Goal: Entertainment & Leisure: Consume media (video, audio)

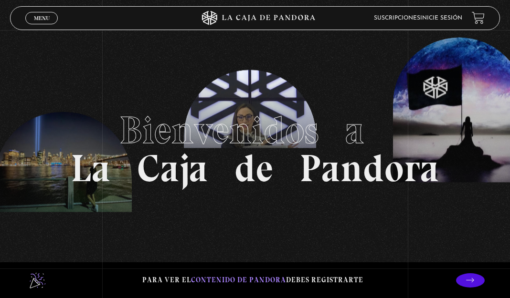
click at [454, 23] on li "Inicie sesión" at bounding box center [441, 17] width 42 height 13
click at [455, 19] on link "Inicie sesión" at bounding box center [441, 18] width 42 height 6
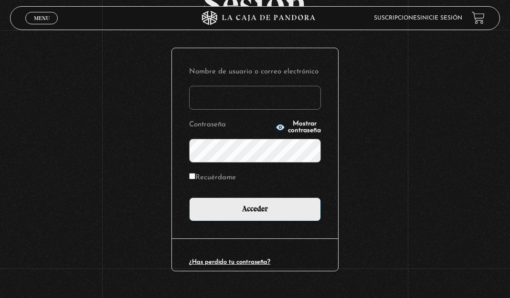
scroll to position [95, 0]
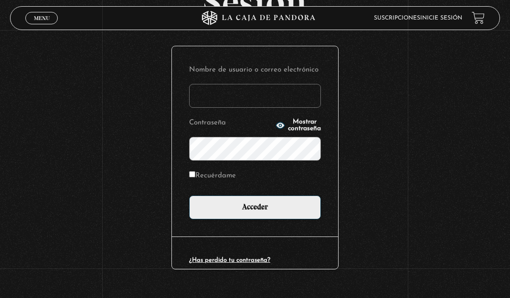
click at [245, 91] on input "Nombre de usuario o correo electrónico" at bounding box center [255, 96] width 132 height 24
type input "ecarrillocordero@gmail.com"
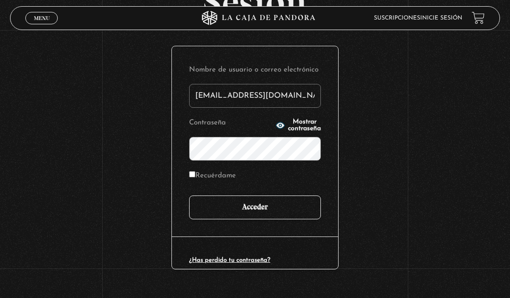
click at [258, 198] on input "Acceder" at bounding box center [255, 208] width 132 height 24
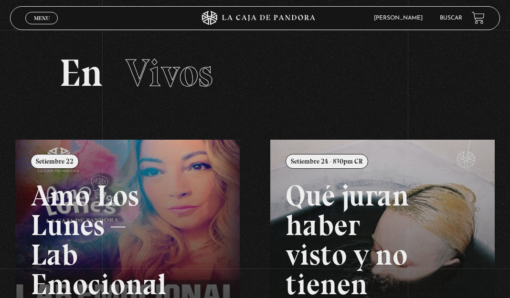
click at [48, 21] on span "Menu" at bounding box center [42, 18] width 16 height 6
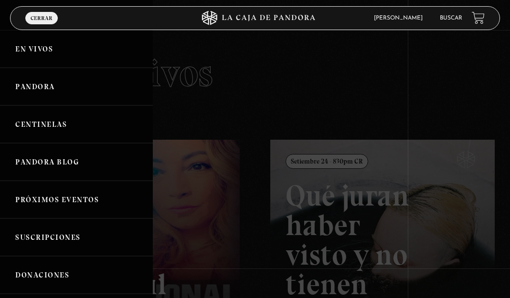
click at [48, 127] on link "Centinelas" at bounding box center [76, 125] width 153 height 38
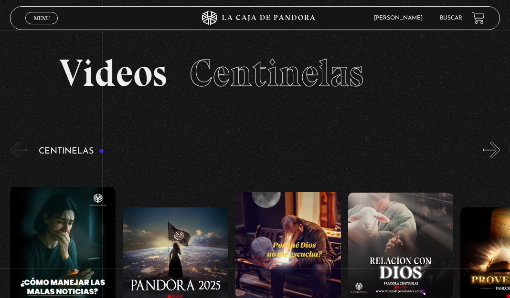
click at [41, 18] on span "Menu" at bounding box center [42, 18] width 16 height 6
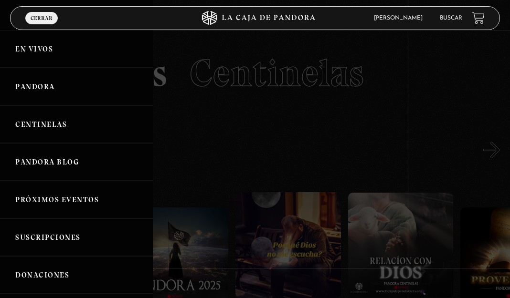
click at [30, 82] on link "Pandora" at bounding box center [76, 87] width 153 height 38
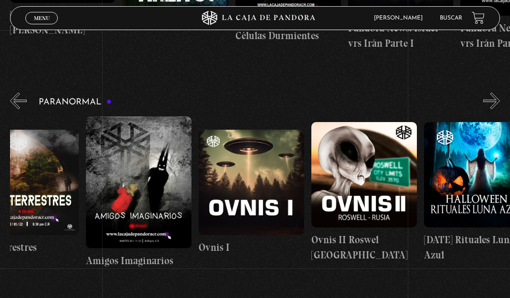
scroll to position [0, 732]
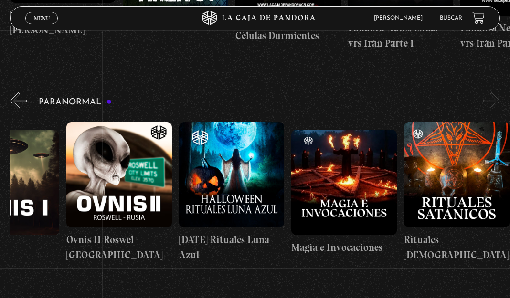
drag, startPoint x: 397, startPoint y: 167, endPoint x: 197, endPoint y: 181, distance: 201.1
drag, startPoint x: 400, startPoint y: 161, endPoint x: 113, endPoint y: 173, distance: 287.7
click at [500, 96] on button "»" at bounding box center [491, 101] width 17 height 17
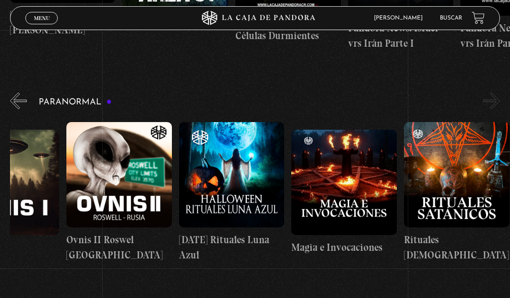
click at [19, 94] on button "«" at bounding box center [18, 101] width 17 height 17
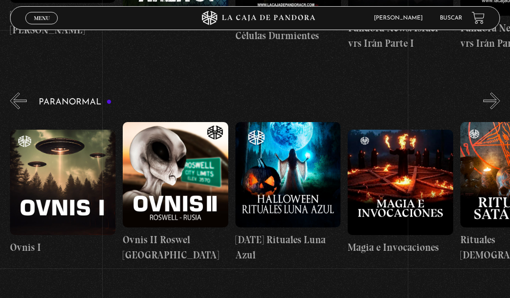
click at [19, 94] on button "«" at bounding box center [18, 101] width 17 height 17
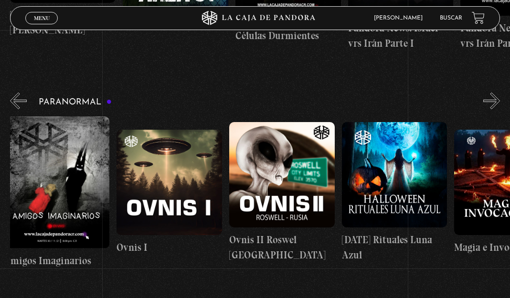
click at [19, 94] on button "«" at bounding box center [18, 101] width 17 height 17
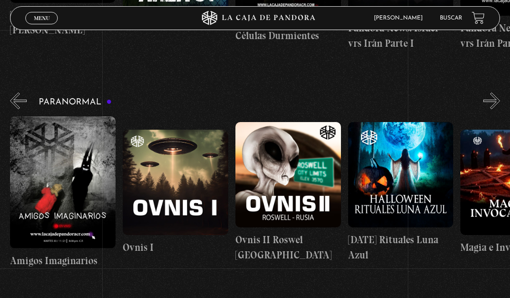
click at [19, 94] on button "«" at bounding box center [18, 101] width 17 height 17
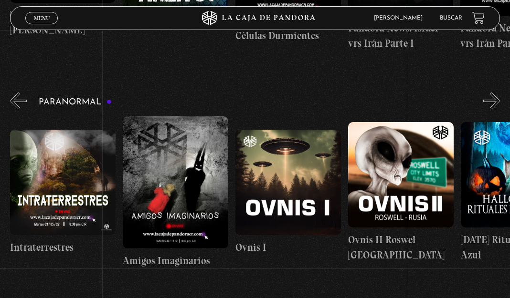
click at [19, 94] on button "«" at bounding box center [18, 101] width 17 height 17
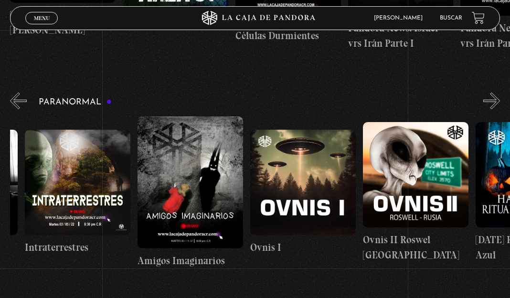
click at [19, 94] on button "«" at bounding box center [18, 101] width 17 height 17
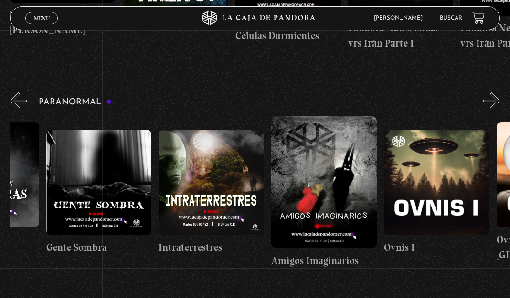
scroll to position [0, 104]
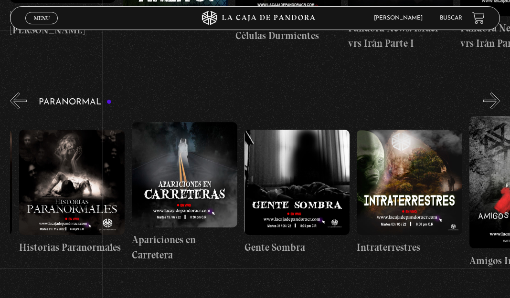
drag, startPoint x: 63, startPoint y: 194, endPoint x: 507, endPoint y: 195, distance: 444.0
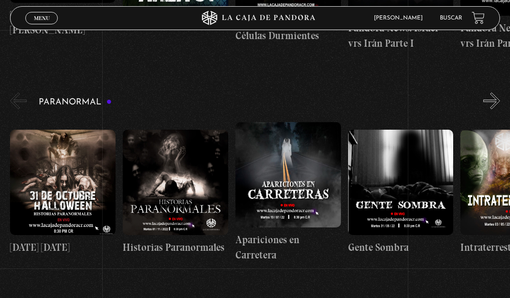
drag, startPoint x: 91, startPoint y: 185, endPoint x: 308, endPoint y: 173, distance: 217.5
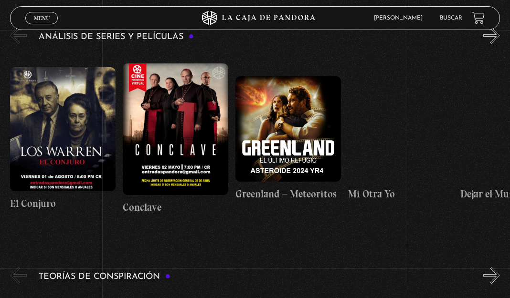
scroll to position [989, 0]
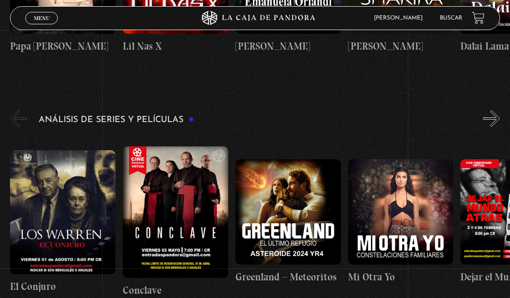
click at [34, 17] on span "Menu" at bounding box center [42, 18] width 16 height 6
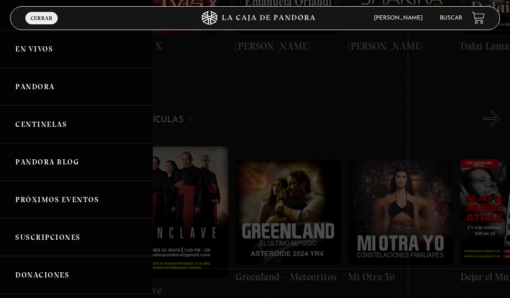
click at [41, 128] on link "Centinelas" at bounding box center [76, 125] width 153 height 38
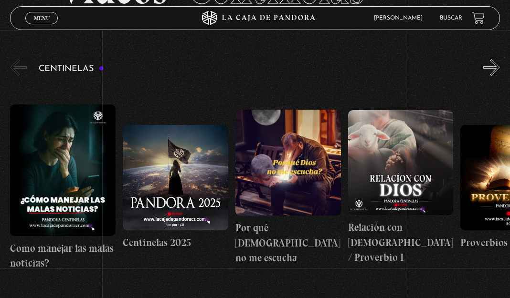
scroll to position [68, 0]
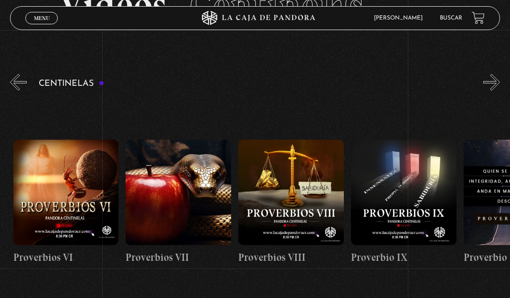
drag, startPoint x: 372, startPoint y: 153, endPoint x: 193, endPoint y: 174, distance: 180.8
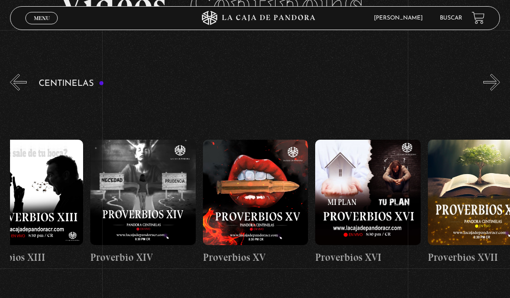
drag, startPoint x: 320, startPoint y: 177, endPoint x: 207, endPoint y: 178, distance: 113.6
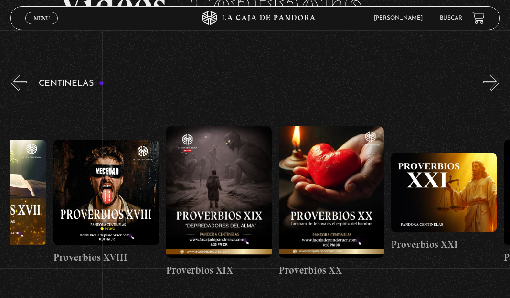
scroll to position [0, 2590]
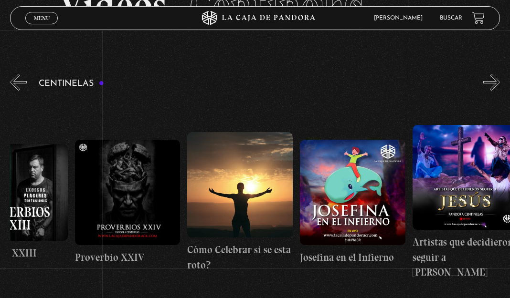
drag, startPoint x: 397, startPoint y: 170, endPoint x: 170, endPoint y: 198, distance: 228.9
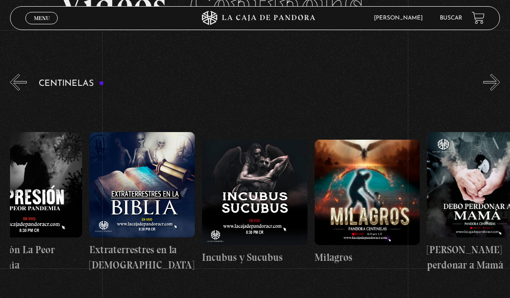
scroll to position [0, 3655]
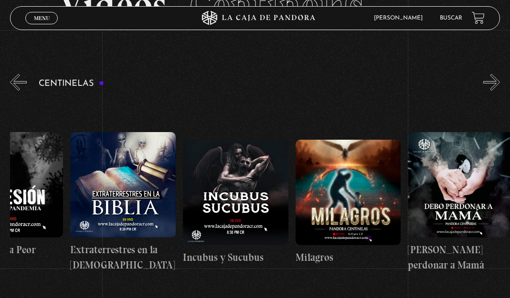
drag, startPoint x: 356, startPoint y: 180, endPoint x: 198, endPoint y: 192, distance: 159.0
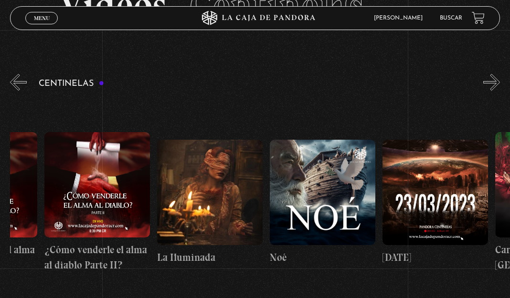
scroll to position [0, 4593]
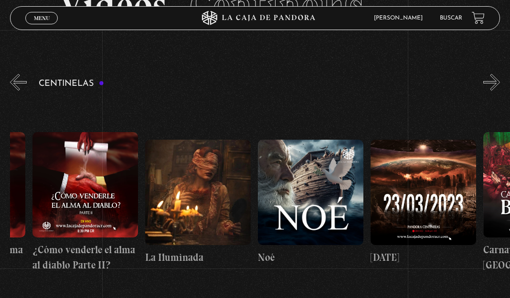
drag, startPoint x: 348, startPoint y: 180, endPoint x: 160, endPoint y: 195, distance: 188.3
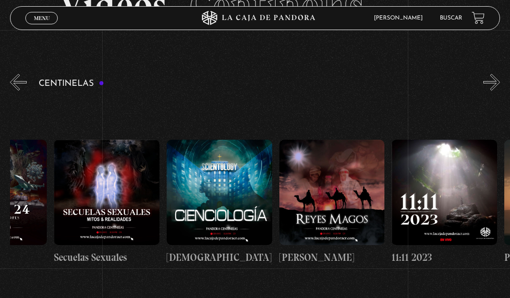
drag, startPoint x: 337, startPoint y: 180, endPoint x: 206, endPoint y: 191, distance: 131.8
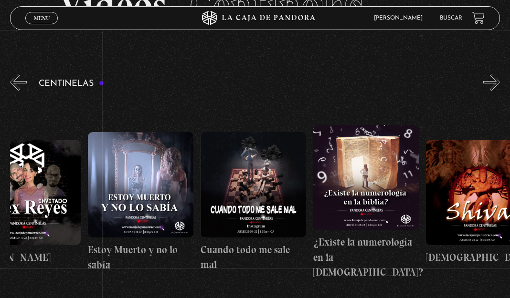
drag, startPoint x: 390, startPoint y: 177, endPoint x: 217, endPoint y: 191, distance: 173.8
click at [217, 191] on div "Como manejar las malas noticias? Centinelas 2025 Por qué Dios no me escucha Rel…" at bounding box center [481, 203] width 13171 height 210
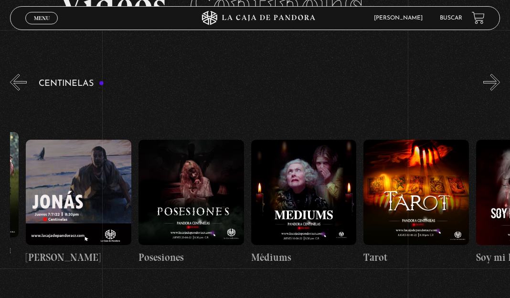
scroll to position [0, 6868]
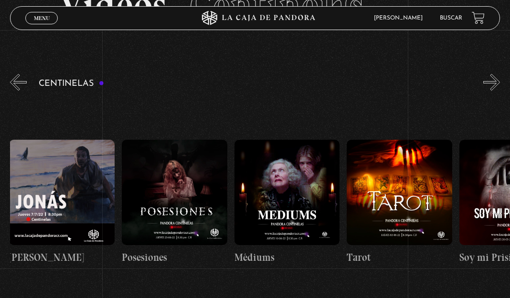
drag, startPoint x: 362, startPoint y: 192, endPoint x: 212, endPoint y: 201, distance: 150.6
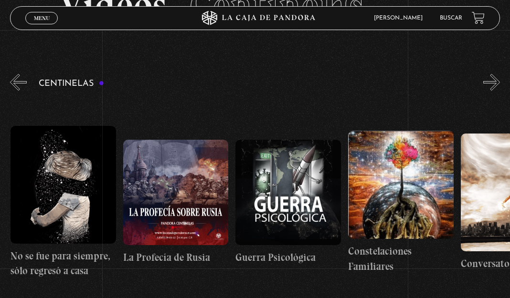
scroll to position [0, 8050]
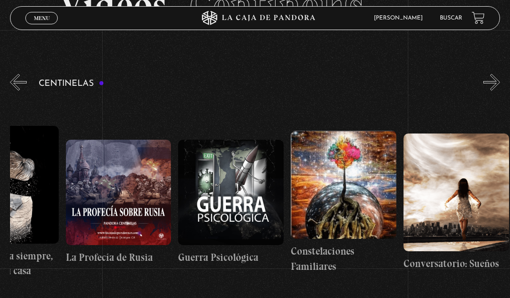
drag, startPoint x: 398, startPoint y: 191, endPoint x: 161, endPoint y: 218, distance: 237.9
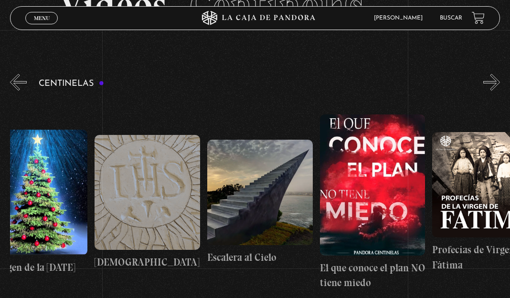
scroll to position [0, 8845]
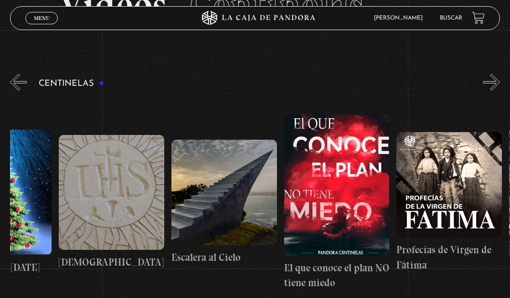
drag, startPoint x: 394, startPoint y: 175, endPoint x: 235, endPoint y: 201, distance: 161.0
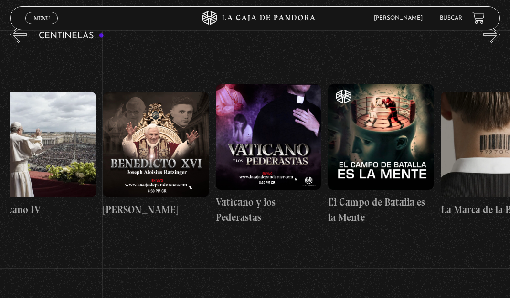
scroll to position [0, 9931]
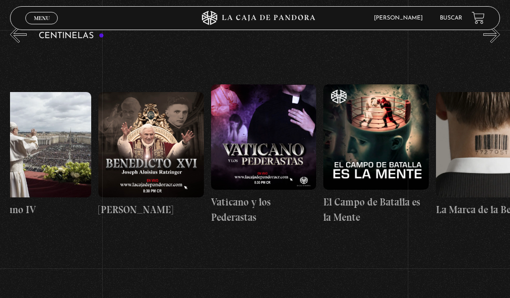
drag, startPoint x: 416, startPoint y: 140, endPoint x: 199, endPoint y: 180, distance: 220.8
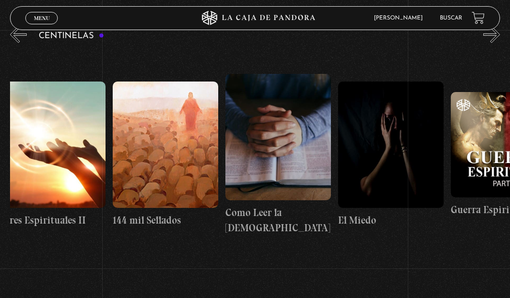
scroll to position [0, 10884]
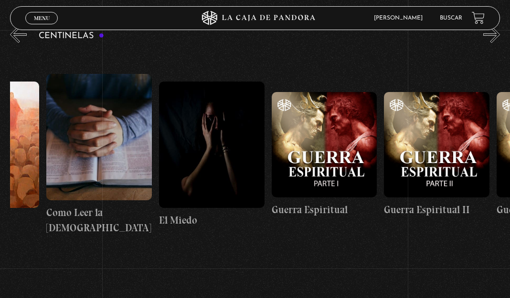
drag, startPoint x: 421, startPoint y: 138, endPoint x: 231, endPoint y: 190, distance: 197.4
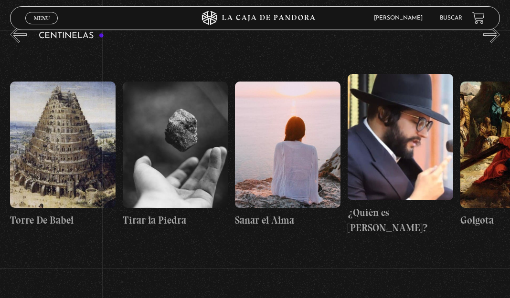
drag, startPoint x: 421, startPoint y: 136, endPoint x: 167, endPoint y: 179, distance: 258.1
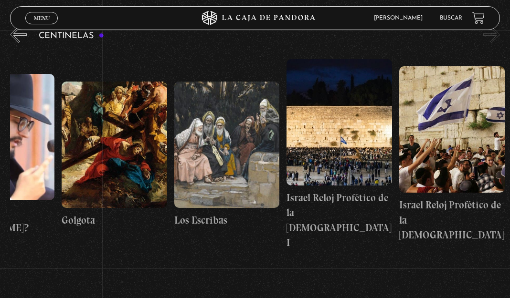
scroll to position [0, 12665]
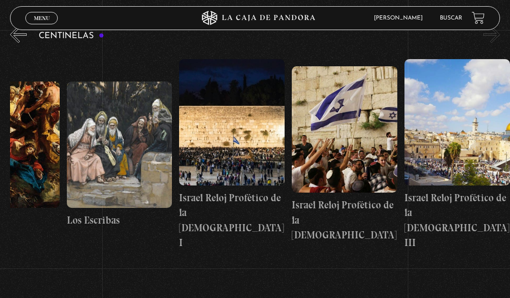
drag, startPoint x: 274, startPoint y: 180, endPoint x: 165, endPoint y: 183, distance: 108.9
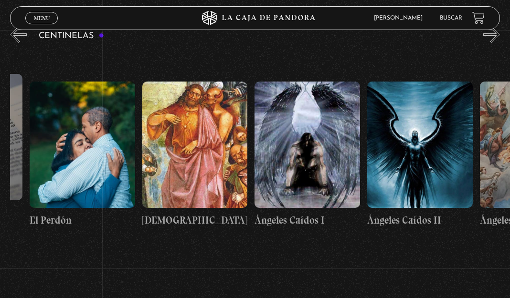
drag, startPoint x: 223, startPoint y: 169, endPoint x: 429, endPoint y: 179, distance: 206.5
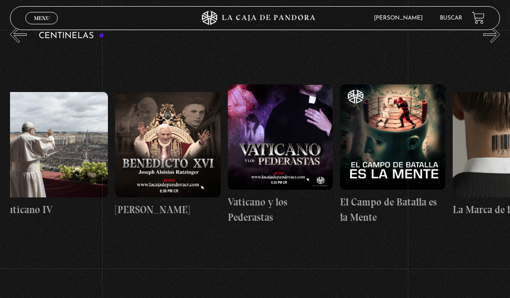
drag, startPoint x: 496, startPoint y: 167, endPoint x: 500, endPoint y: 195, distance: 28.1
click at [509, 168] on html "ingresar al sitio Ver Video Más Información Solicitar Por favor coloque su disp…" at bounding box center [255, 186] width 510 height 605
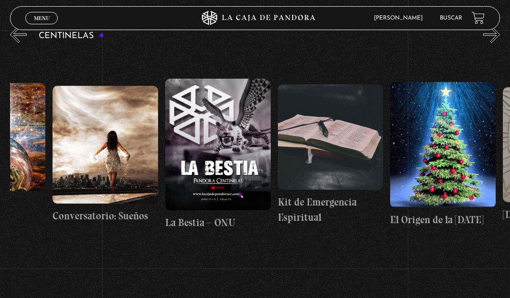
drag, startPoint x: 515, startPoint y: 169, endPoint x: 584, endPoint y: 171, distance: 68.8
click at [509, 171] on html "ingresar al sitio Ver Video Más Información Solicitar Por favor coloque su disp…" at bounding box center [255, 186] width 510 height 605
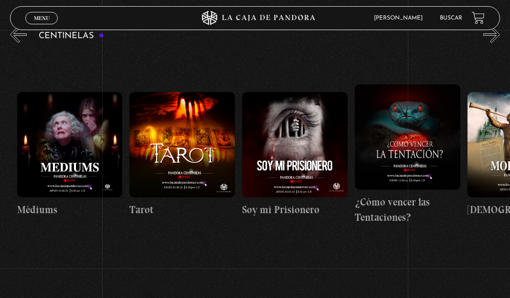
drag, startPoint x: 268, startPoint y: 175, endPoint x: 452, endPoint y: 194, distance: 184.8
click at [509, 171] on html "ingresar al sitio Ver Video Más Información Solicitar Por favor coloque su disp…" at bounding box center [255, 186] width 510 height 605
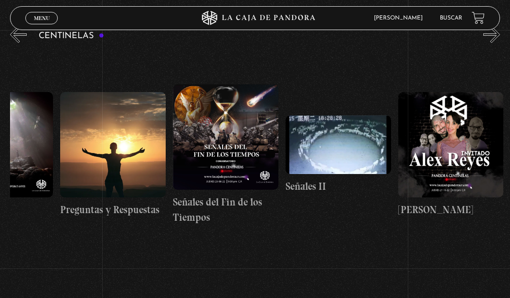
drag, startPoint x: 307, startPoint y: 155, endPoint x: 654, endPoint y: 156, distance: 347.1
click at [509, 156] on html "ingresar al sitio Ver Video Más Información Solicitar Por favor coloque su disp…" at bounding box center [255, 186] width 510 height 605
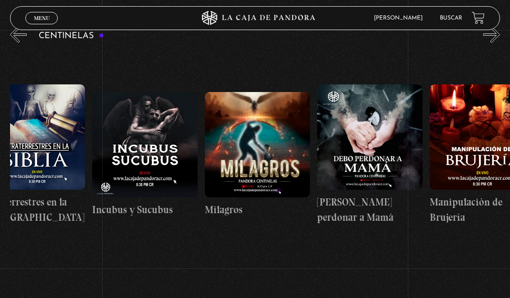
drag, startPoint x: 159, startPoint y: 159, endPoint x: 612, endPoint y: 141, distance: 453.5
click at [509, 141] on html "ingresar al sitio Ver Video Más Información Solicitar Por favor coloque su disp…" at bounding box center [255, 186] width 510 height 605
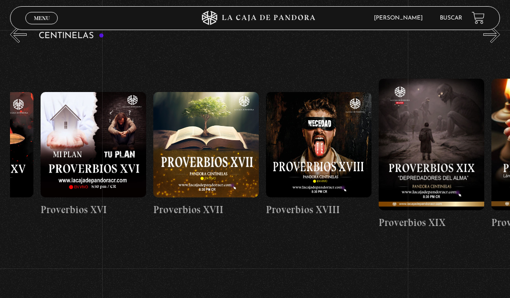
drag, startPoint x: 128, startPoint y: 159, endPoint x: 646, endPoint y: 154, distance: 517.1
click at [509, 154] on html "ingresar al sitio Ver Video Más Información Solicitar Por favor coloque su disp…" at bounding box center [255, 186] width 510 height 605
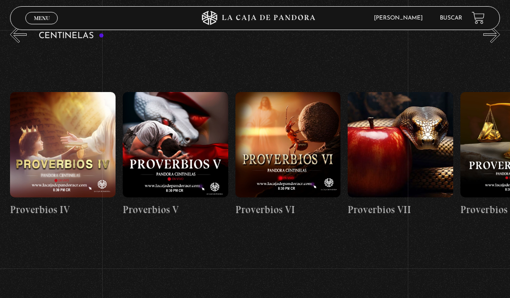
scroll to position [0, 196]
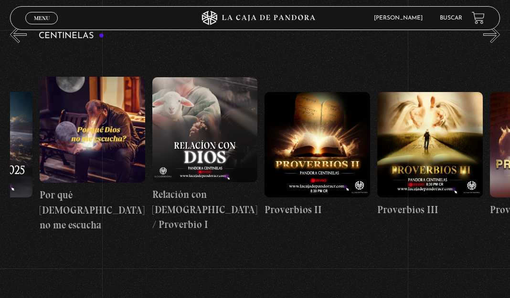
drag, startPoint x: 128, startPoint y: 174, endPoint x: 614, endPoint y: 156, distance: 485.9
click at [509, 156] on html "ingresar al sitio Ver Video Más Información Solicitar Por favor coloque su disp…" at bounding box center [255, 186] width 510 height 605
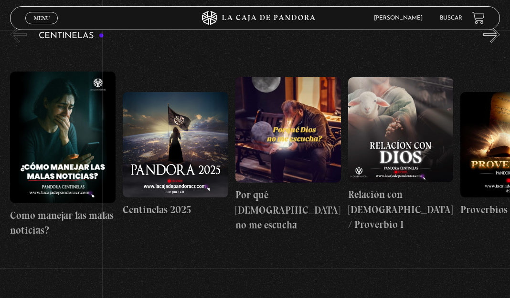
drag, startPoint x: 170, startPoint y: 161, endPoint x: 571, endPoint y: 158, distance: 401.1
click at [509, 158] on html "ingresar al sitio Ver Video Más Información Solicitar Por favor coloque su disp…" at bounding box center [255, 186] width 510 height 605
drag, startPoint x: 176, startPoint y: 159, endPoint x: 348, endPoint y: 245, distance: 192.6
click at [167, 157] on figure at bounding box center [176, 145] width 106 height 106
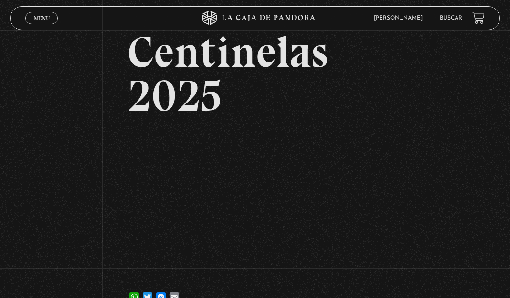
scroll to position [95, 0]
